Goal: Information Seeking & Learning: Learn about a topic

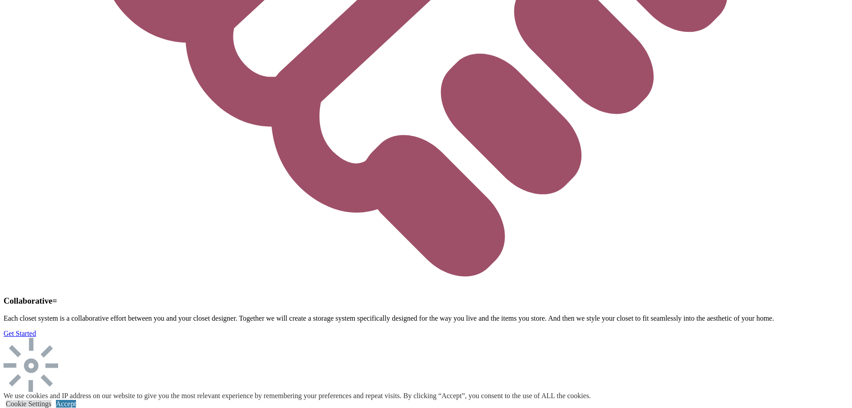
scroll to position [2819, 0]
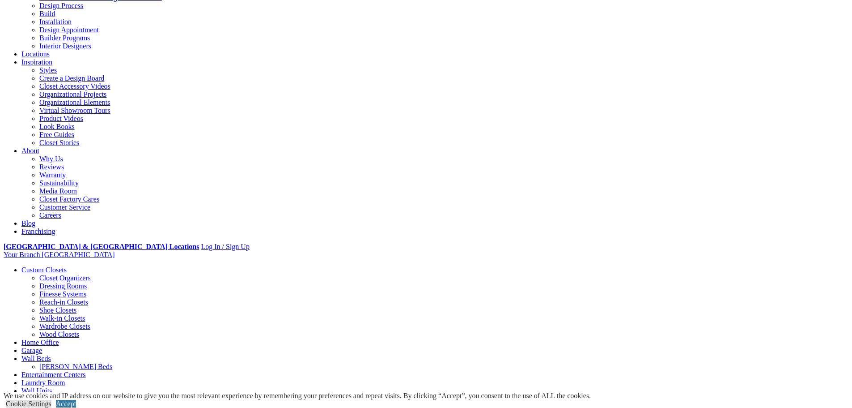
scroll to position [224, 0]
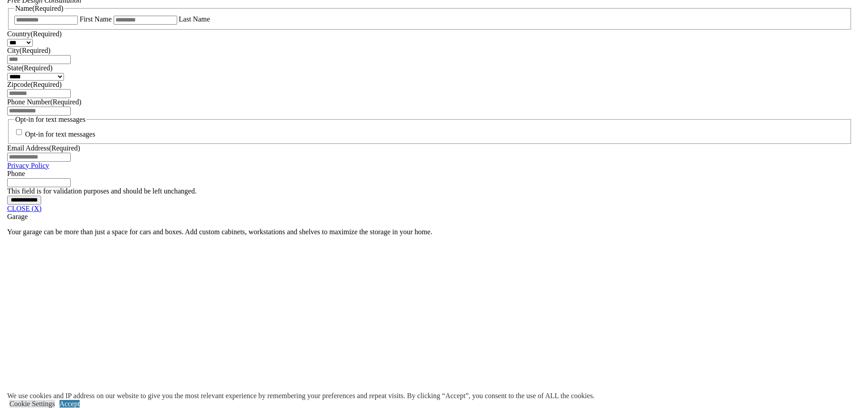
scroll to position [677, 0]
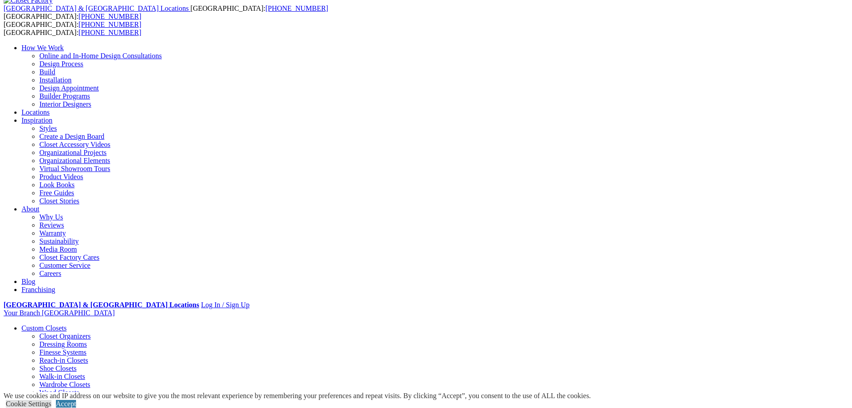
scroll to position [0, 0]
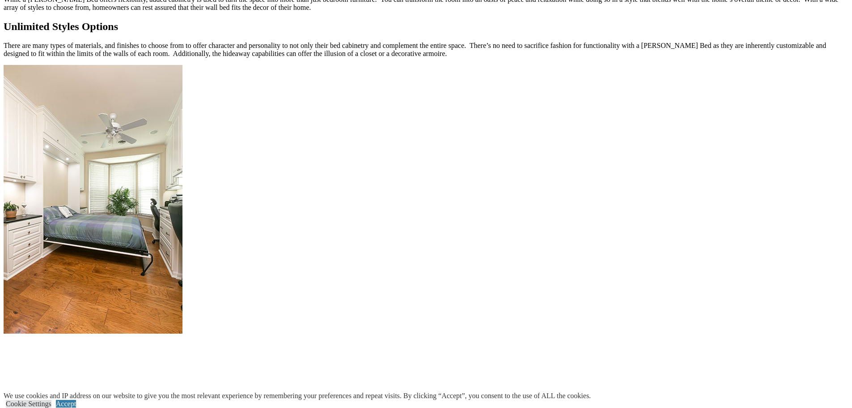
scroll to position [1029, 0]
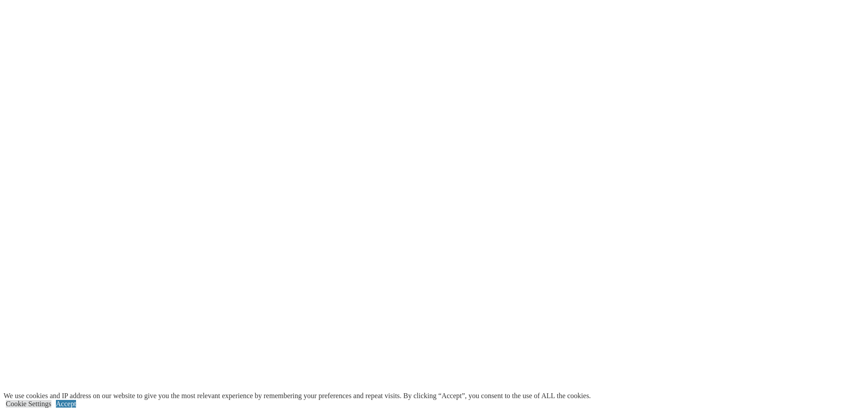
scroll to position [1790, 0]
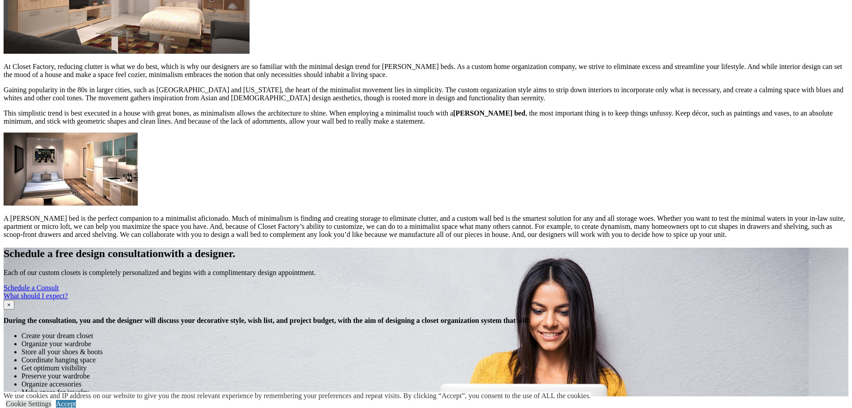
scroll to position [629, 0]
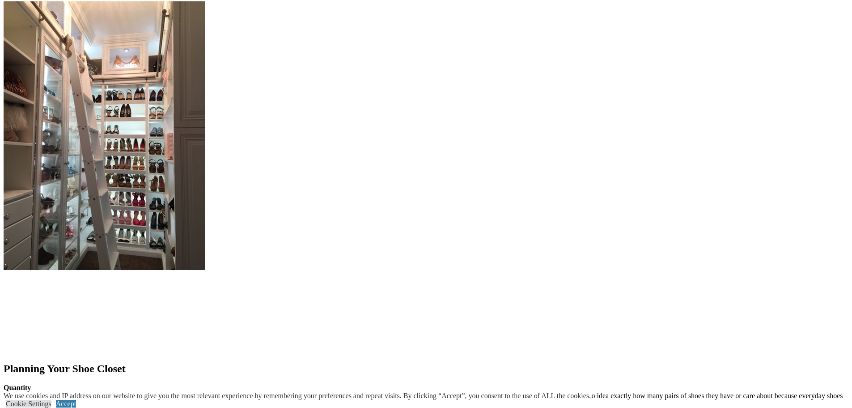
scroll to position [850, 0]
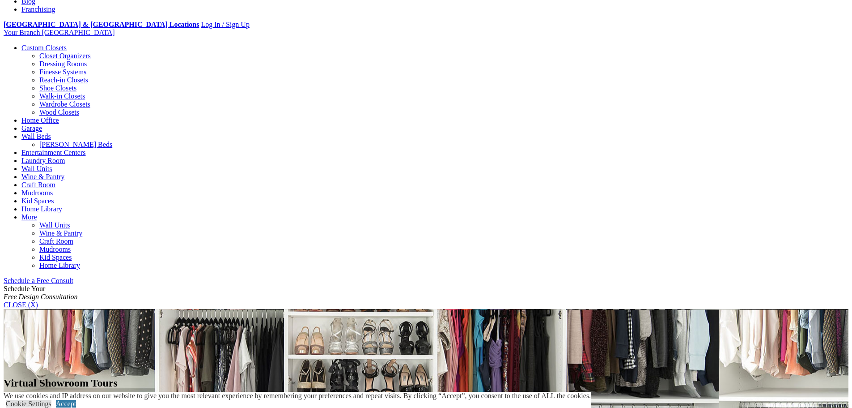
scroll to position [268, 0]
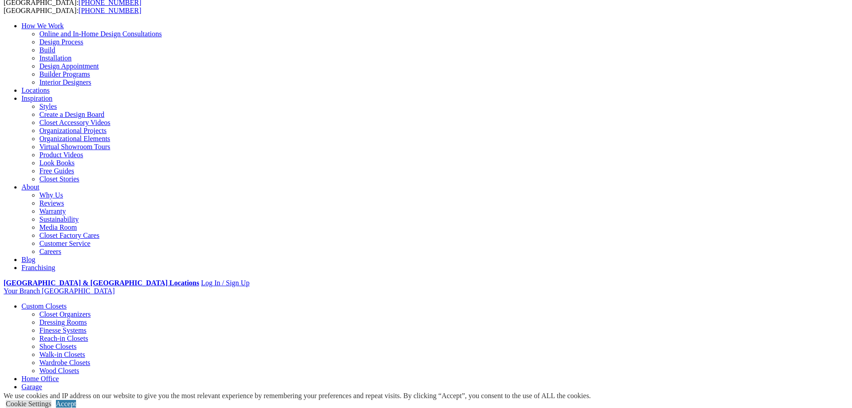
scroll to position [179, 0]
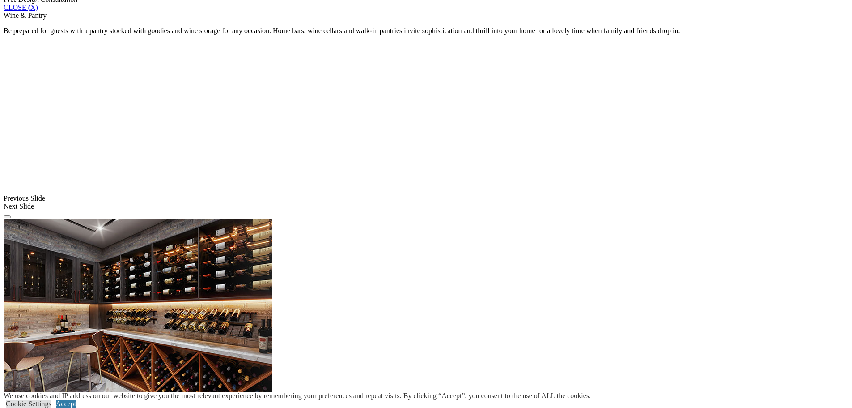
scroll to position [644, 0]
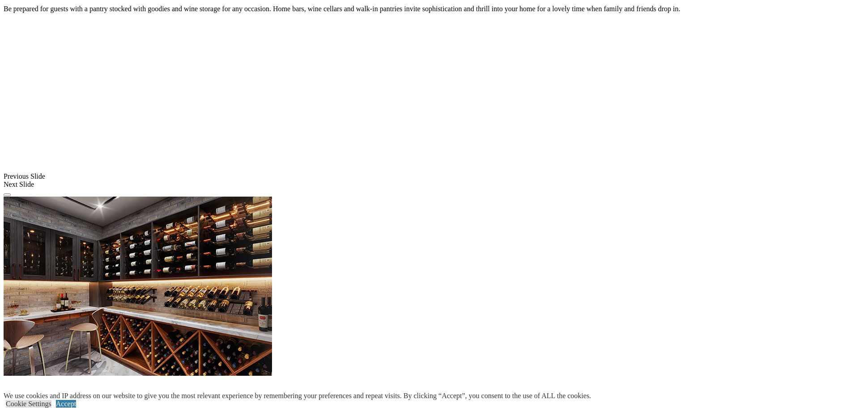
drag, startPoint x: 541, startPoint y: 158, endPoint x: 610, endPoint y: 159, distance: 69.8
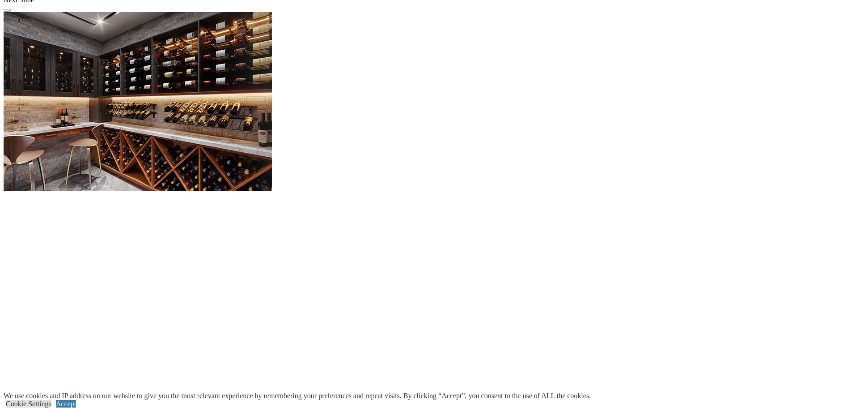
scroll to position [1002, 0]
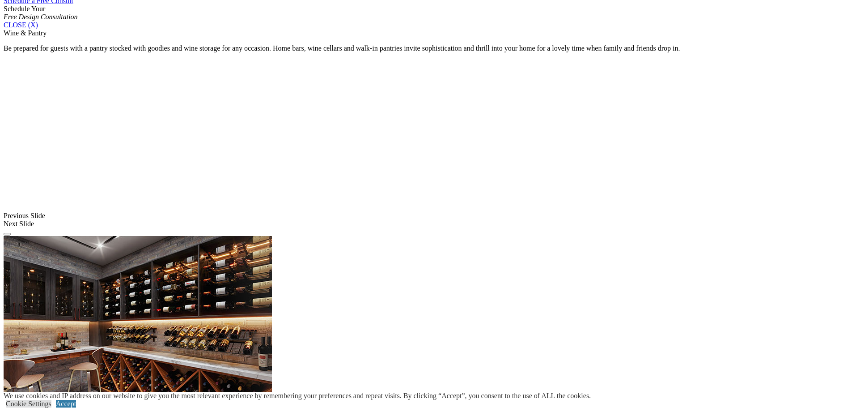
scroll to position [554, 0]
